Goal: Task Accomplishment & Management: Manage account settings

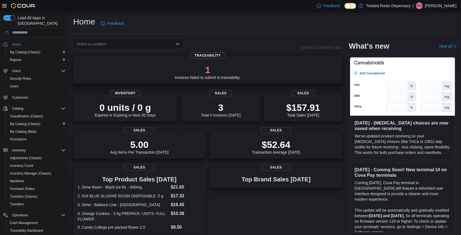
click at [205, 68] on p "1" at bounding box center [208, 69] width 66 height 11
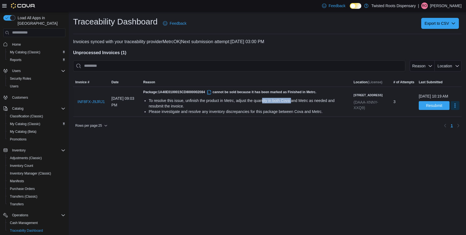
drag, startPoint x: 280, startPoint y: 100, endPoint x: 309, endPoint y: 100, distance: 29.4
click at [309, 100] on div "To resolve this issue, unfinish the product in Metrc, adjust the quantity in bo…" at bounding box center [249, 103] width 201 height 11
click at [302, 113] on div "Please investigate and resolve any inventory discrepancies for this package bet…" at bounding box center [249, 112] width 201 height 6
drag, startPoint x: 266, startPoint y: 89, endPoint x: 319, endPoint y: 87, distance: 53.4
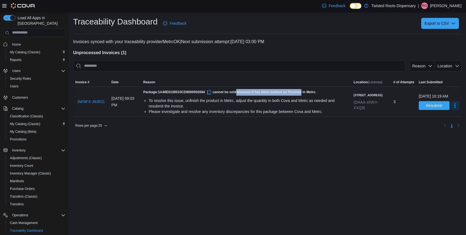
click at [319, 87] on div "Package: 1A40E0100015CD8000002084 cannot be sold because it has been marked as …" at bounding box center [246, 102] width 210 height 30
drag, startPoint x: 319, startPoint y: 87, endPoint x: 320, endPoint y: 111, distance: 23.7
click at [320, 111] on div "Please investigate and resolve any inventory discrepancies for this package bet…" at bounding box center [249, 112] width 201 height 6
drag, startPoint x: 320, startPoint y: 111, endPoint x: 376, endPoint y: 102, distance: 56.3
click at [376, 102] on div "5079 E 51st St. (DAAA-XNNY-XXQ9)" at bounding box center [371, 102] width 35 height 18
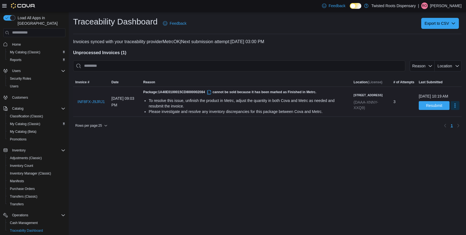
drag, startPoint x: 192, startPoint y: 103, endPoint x: 199, endPoint y: 102, distance: 6.7
click at [193, 103] on div "To resolve this issue, unfinish the product in Metrc, adjust the quantity in bo…" at bounding box center [249, 103] width 201 height 11
drag, startPoint x: 178, startPoint y: 93, endPoint x: 223, endPoint y: 93, distance: 45.7
click at [213, 93] on span "1A40E0100015CD8000002084" at bounding box center [185, 92] width 54 height 4
drag, startPoint x: 223, startPoint y: 93, endPoint x: 227, endPoint y: 91, distance: 4.4
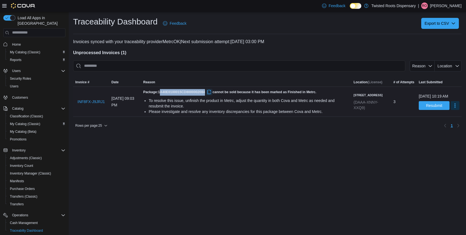
click at [213, 90] on button "button" at bounding box center [209, 92] width 7 height 7
click at [213, 91] on button "button" at bounding box center [209, 92] width 7 height 7
click at [213, 92] on button "button" at bounding box center [209, 92] width 7 height 7
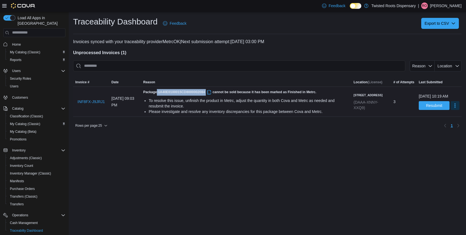
drag, startPoint x: 175, startPoint y: 91, endPoint x: 224, endPoint y: 92, distance: 49.3
click at [224, 92] on h5 "Package: 1A40E0100015CD8000002084 cannot be sold because it has been marked as …" at bounding box center [246, 92] width 206 height 7
drag, startPoint x: 224, startPoint y: 92, endPoint x: 216, endPoint y: 92, distance: 7.7
copy h5 ": 1A40E0100015CD8000002084"
click at [21, 156] on span "Adjustments (Classic)" at bounding box center [26, 158] width 32 height 4
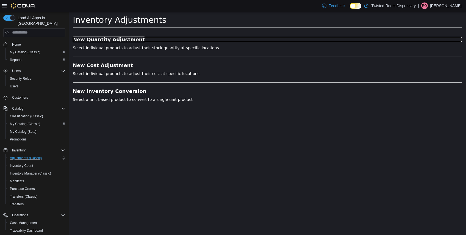
click at [104, 40] on h3 "New Quantity Adjustment" at bounding box center [267, 40] width 389 height 6
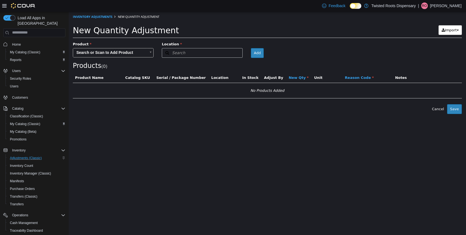
click at [121, 50] on body "× Inventory Adjustments New Quantity Adjustment New Quantity Adjustment Import …" at bounding box center [268, 63] width 398 height 102
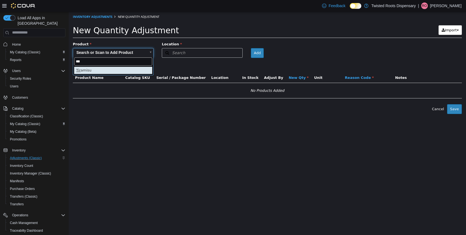
type input "***"
type input "**********"
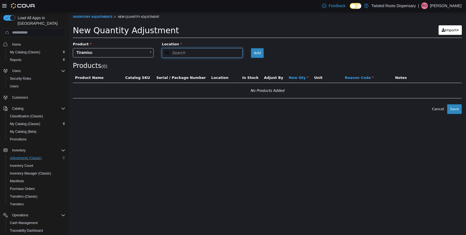
click at [234, 52] on button "Search" at bounding box center [202, 53] width 81 height 10
click at [238, 63] on icon at bounding box center [238, 63] width 4 height 4
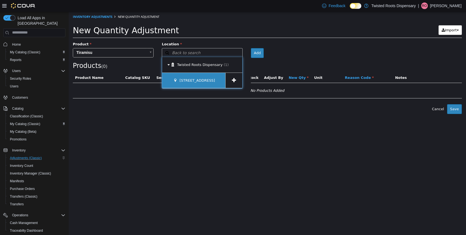
click at [199, 77] on div "5079 E 51st St." at bounding box center [193, 80] width 63 height 15
click at [232, 77] on span at bounding box center [234, 80] width 17 height 15
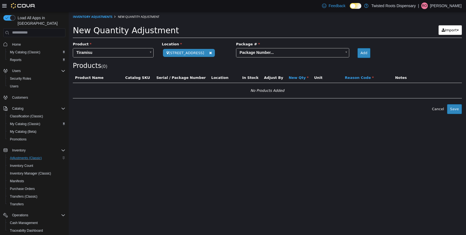
click at [327, 54] on body "**********" at bounding box center [268, 63] width 398 height 102
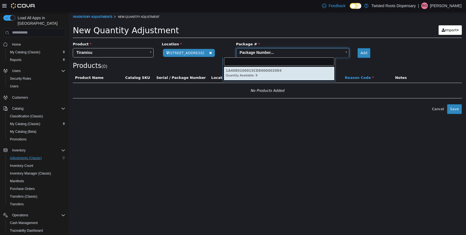
type input "**********"
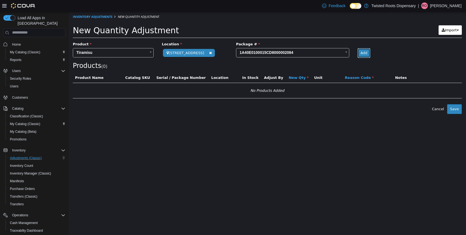
click at [358, 55] on button "Add" at bounding box center [364, 53] width 13 height 10
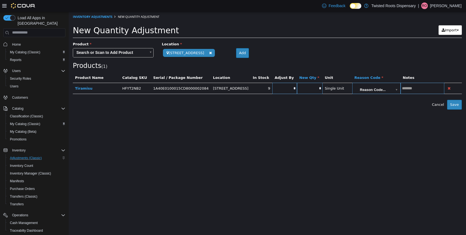
click at [274, 90] on input "*" at bounding box center [285, 88] width 25 height 4
type input "**"
type input "*"
click at [307, 109] on div "Error saving adjustment please resolve the errors above. Cancel Save" at bounding box center [268, 105] width 398 height 10
click at [386, 90] on body "**********" at bounding box center [268, 61] width 398 height 98
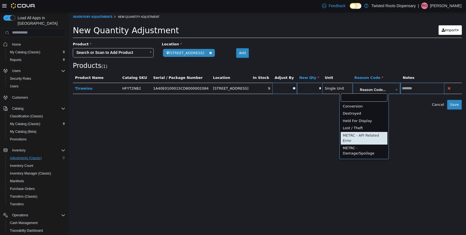
type input "**********"
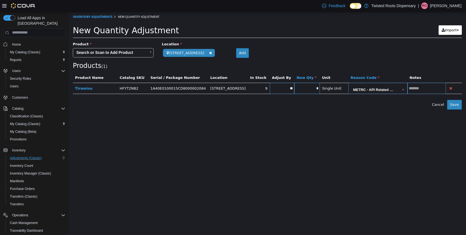
click at [408, 87] on input "text" at bounding box center [427, 88] width 39 height 4
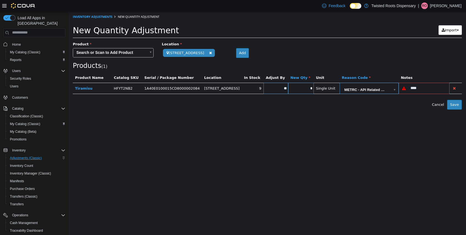
type input "****"
click at [452, 103] on button "Save" at bounding box center [455, 105] width 15 height 10
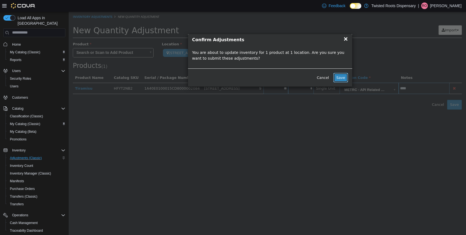
click at [339, 79] on button "Save" at bounding box center [341, 78] width 15 height 10
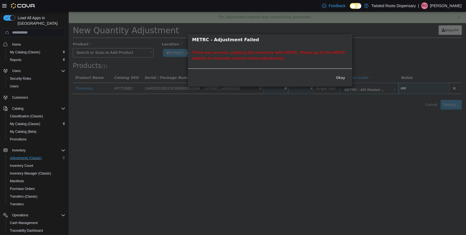
click at [342, 72] on div "Okay" at bounding box center [270, 77] width 164 height 18
click at [341, 75] on button "Okay" at bounding box center [340, 78] width 15 height 10
